Goal: Information Seeking & Learning: Learn about a topic

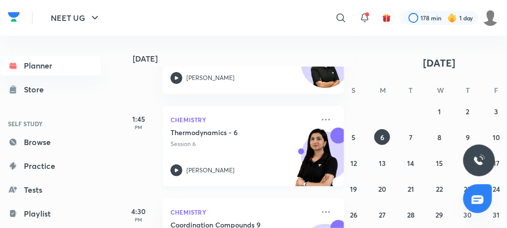
scroll to position [539, 10]
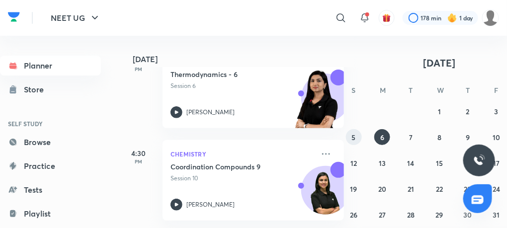
click at [358, 133] on button "5" at bounding box center [354, 137] width 16 height 16
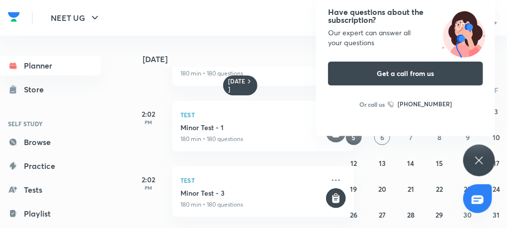
scroll to position [0, 0]
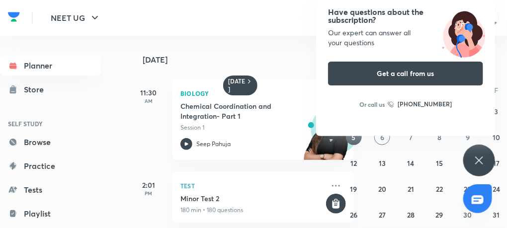
click at [486, 157] on div "Have questions about the subscription? Our expert can answer all your questions…" at bounding box center [479, 161] width 32 height 32
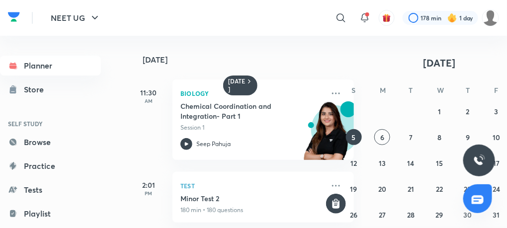
scroll to position [0, 28]
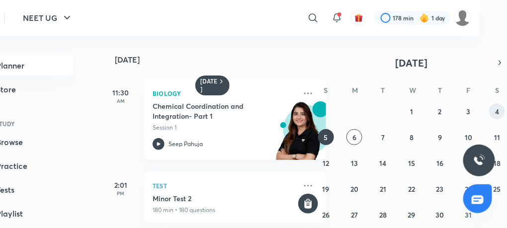
click at [501, 116] on button "4" at bounding box center [497, 111] width 16 height 16
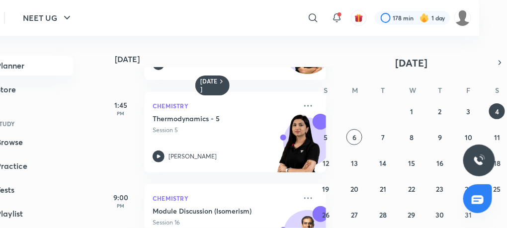
scroll to position [217, 0]
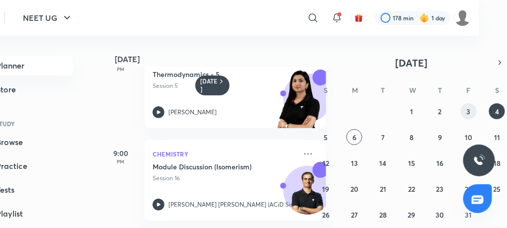
click at [470, 110] on abbr "3" at bounding box center [469, 111] width 4 height 9
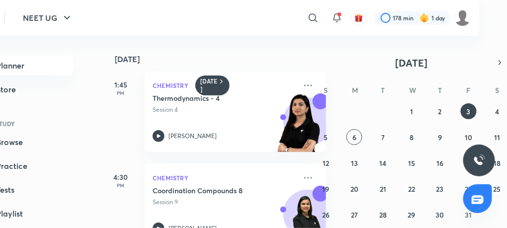
scroll to position [309, 0]
